Goal: Check status: Check status

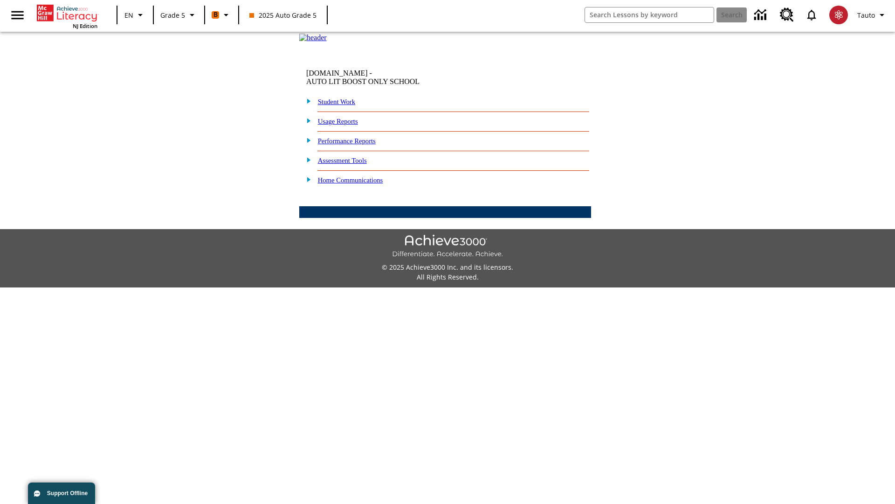
click at [357, 145] on link "Performance Reports" at bounding box center [347, 140] width 58 height 7
click at [0, 0] on link "How are my students performing on standards?" at bounding box center [0, 0] width 0 height 0
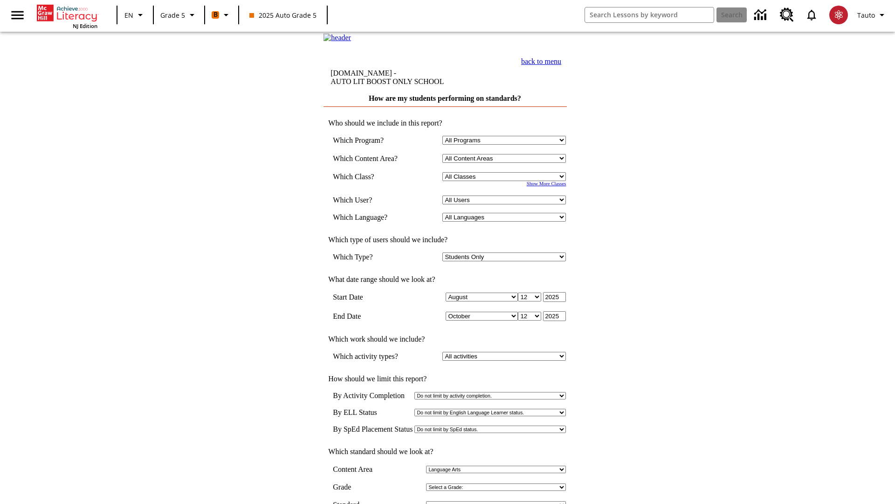
click at [506, 181] on select "Select a Class: All Classes 2025 Auto Grade 5 OL 2025 Auto Grade 6" at bounding box center [505, 176] width 124 height 9
select select "11133131"
select select "21437107"
